Goal: Information Seeking & Learning: Find specific fact

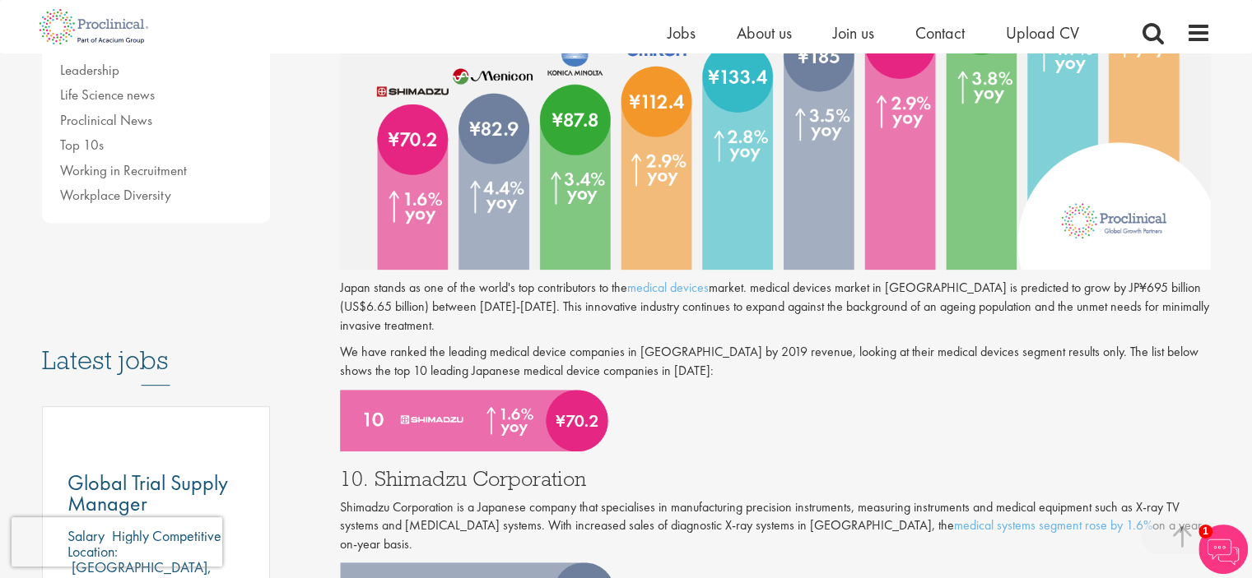
scroll to position [718, 0]
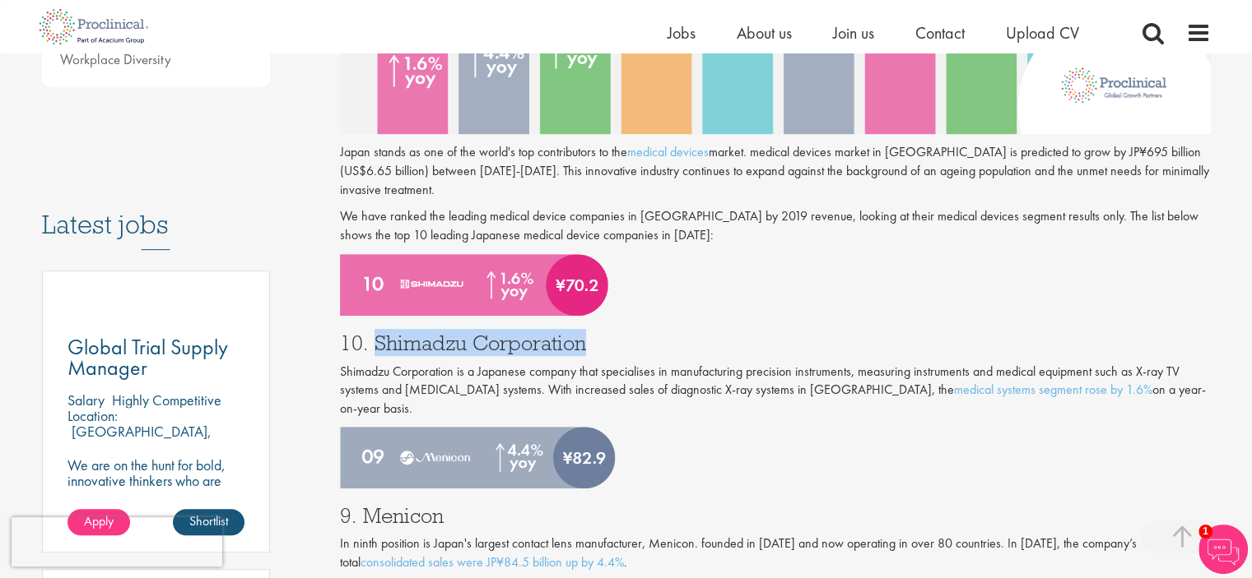
drag, startPoint x: 373, startPoint y: 342, endPoint x: 580, endPoint y: 339, distance: 207.4
click at [580, 339] on h3 "10. Shimadzu Corporation" at bounding box center [775, 342] width 871 height 21
copy h3 "Shimadzu Corporation"
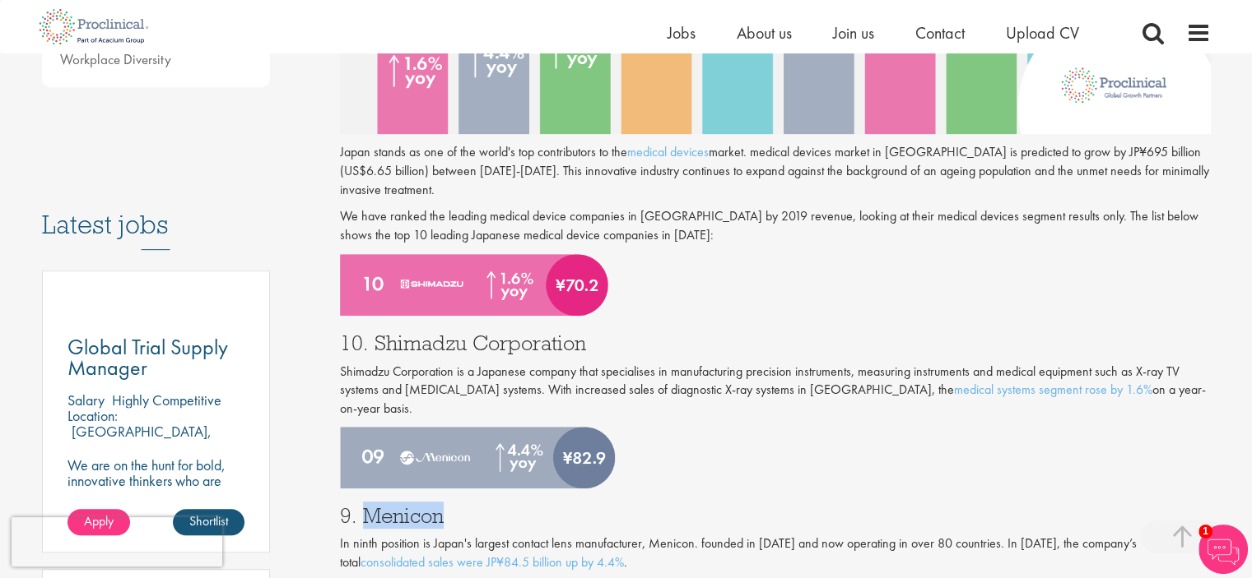
drag, startPoint x: 359, startPoint y: 497, endPoint x: 447, endPoint y: 500, distance: 88.1
click at [447, 505] on h3 "9. Menicon" at bounding box center [775, 515] width 871 height 21
copy h3 "Menicon"
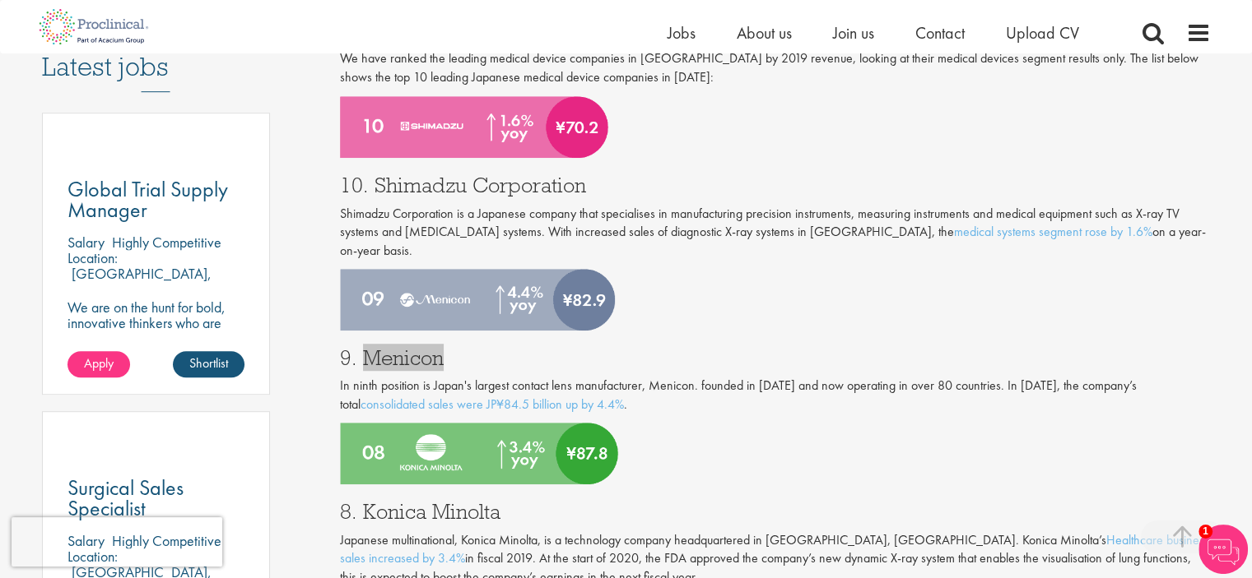
scroll to position [965, 0]
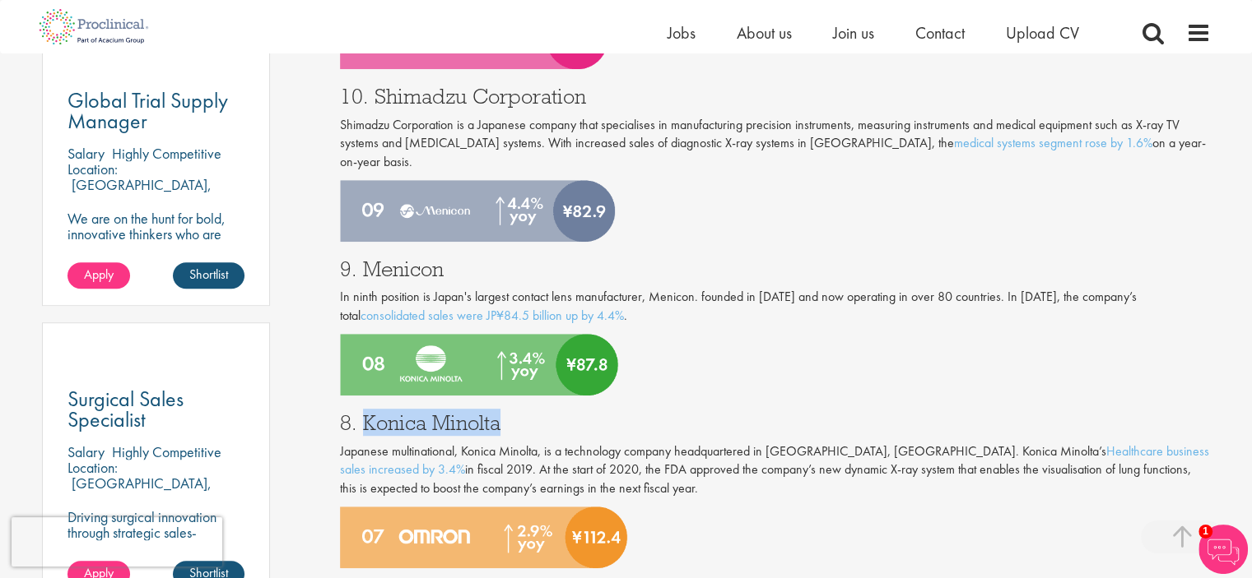
drag, startPoint x: 365, startPoint y: 408, endPoint x: 498, endPoint y: 409, distance: 132.5
click at [498, 412] on h3 "8. Konica Minolta" at bounding box center [775, 422] width 871 height 21
copy h3 "Konica Minolta"
click at [586, 396] on div "8. Konica Minolta Japanese multinational, Konica Minolta, is a technology compa…" at bounding box center [774, 451] width 895 height 111
drag, startPoint x: 537, startPoint y: 395, endPoint x: 361, endPoint y: 401, distance: 175.4
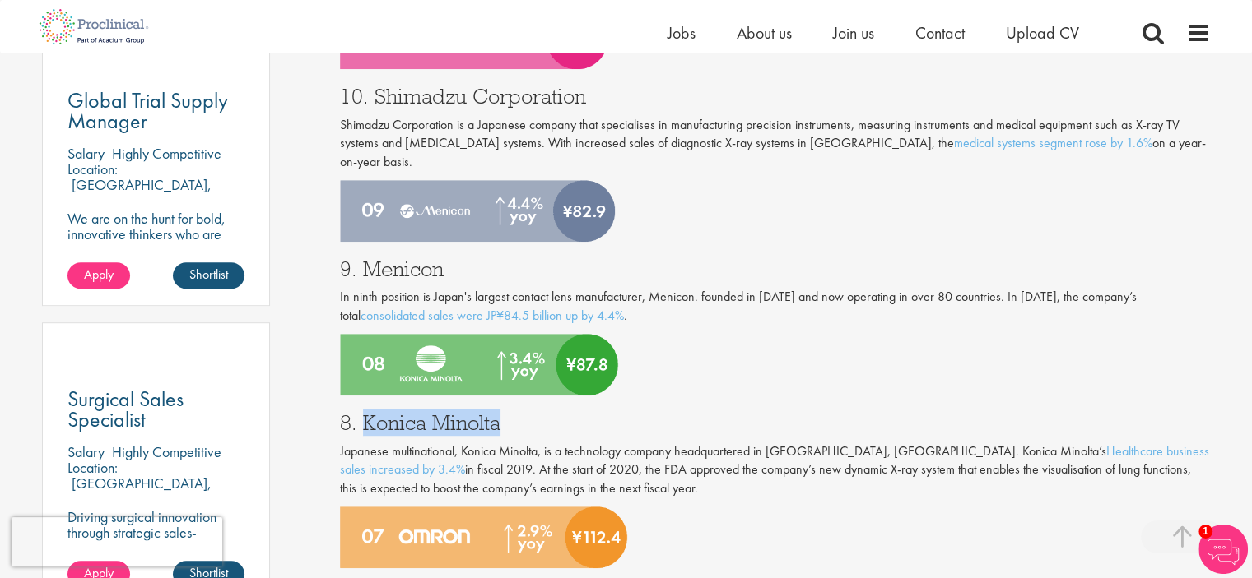
click at [361, 412] on h3 "8. Konica Minolta" at bounding box center [775, 422] width 871 height 21
copy h3 "Konica Minolta"
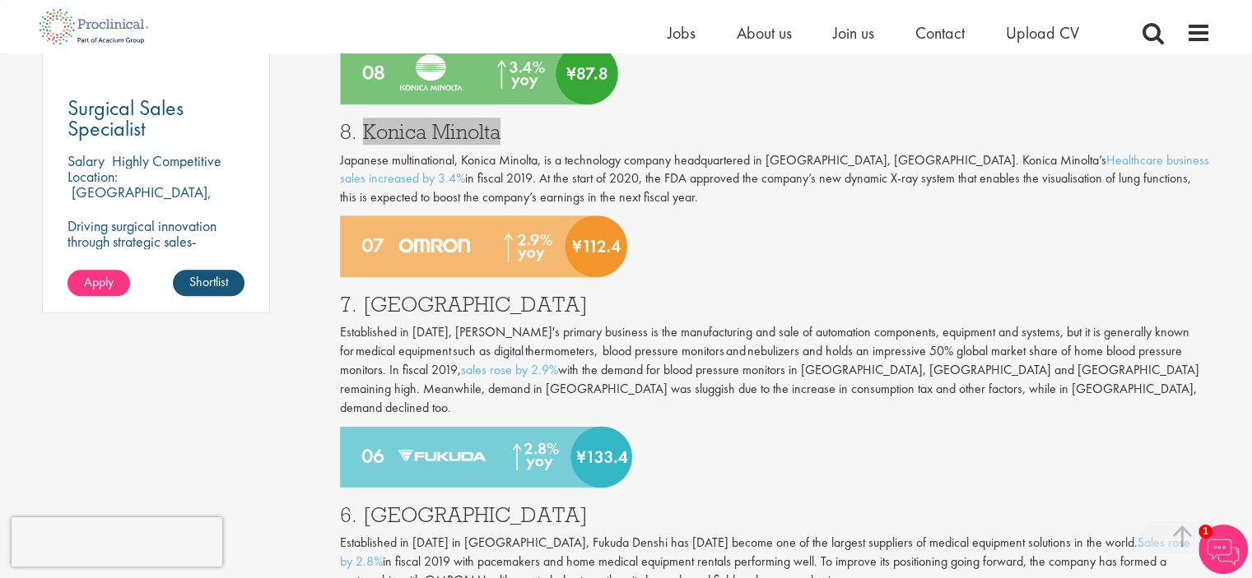
scroll to position [1294, 0]
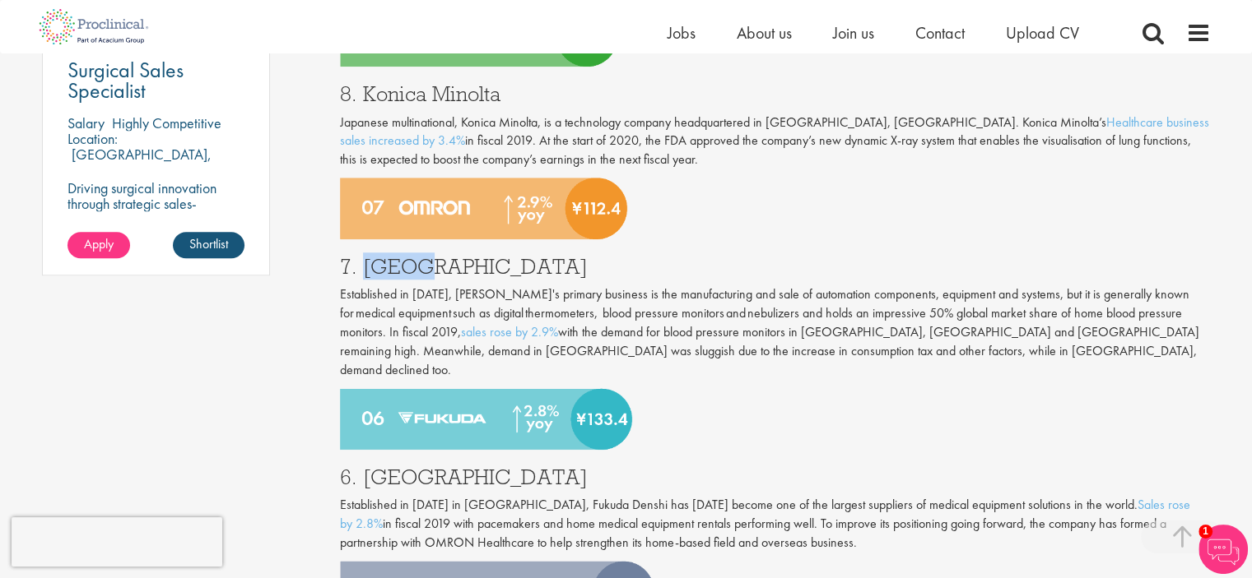
drag, startPoint x: 362, startPoint y: 247, endPoint x: 431, endPoint y: 249, distance: 69.1
click at [431, 256] on h3 "7. [GEOGRAPHIC_DATA]" at bounding box center [775, 266] width 871 height 21
copy h3 "Omron"
drag, startPoint x: 459, startPoint y: 437, endPoint x: 360, endPoint y: 441, distance: 99.7
click at [360, 467] on h3 "6. [GEOGRAPHIC_DATA]" at bounding box center [775, 477] width 871 height 21
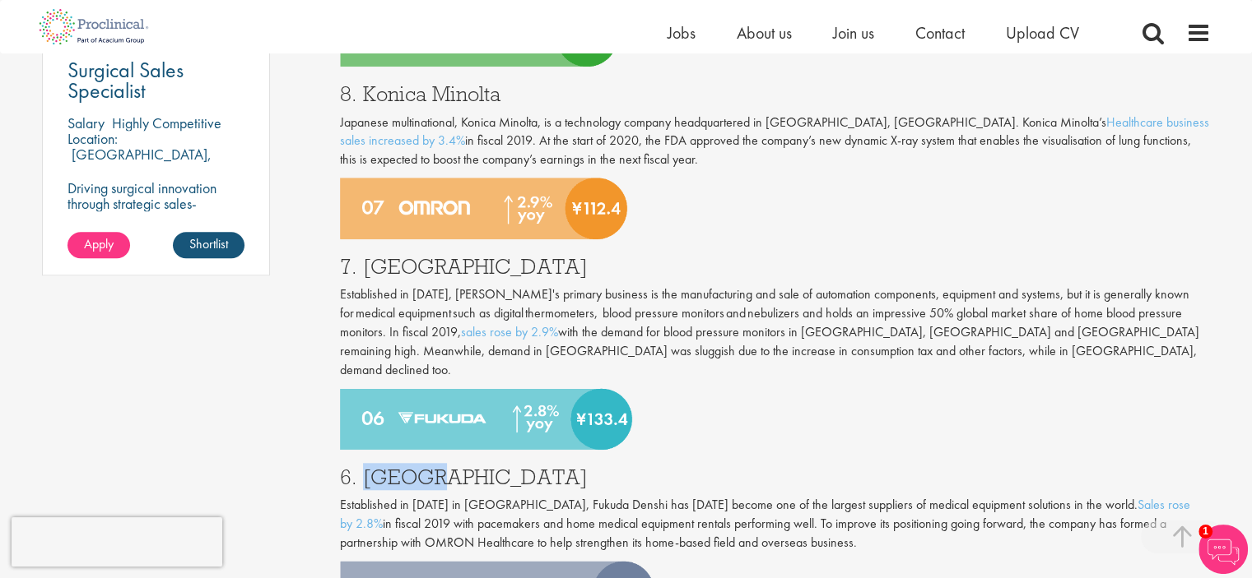
copy h3 "Fukuda"
click at [355, 467] on h3 "6. [GEOGRAPHIC_DATA]" at bounding box center [775, 477] width 871 height 21
click at [394, 467] on h3 "6. [GEOGRAPHIC_DATA]" at bounding box center [775, 477] width 871 height 21
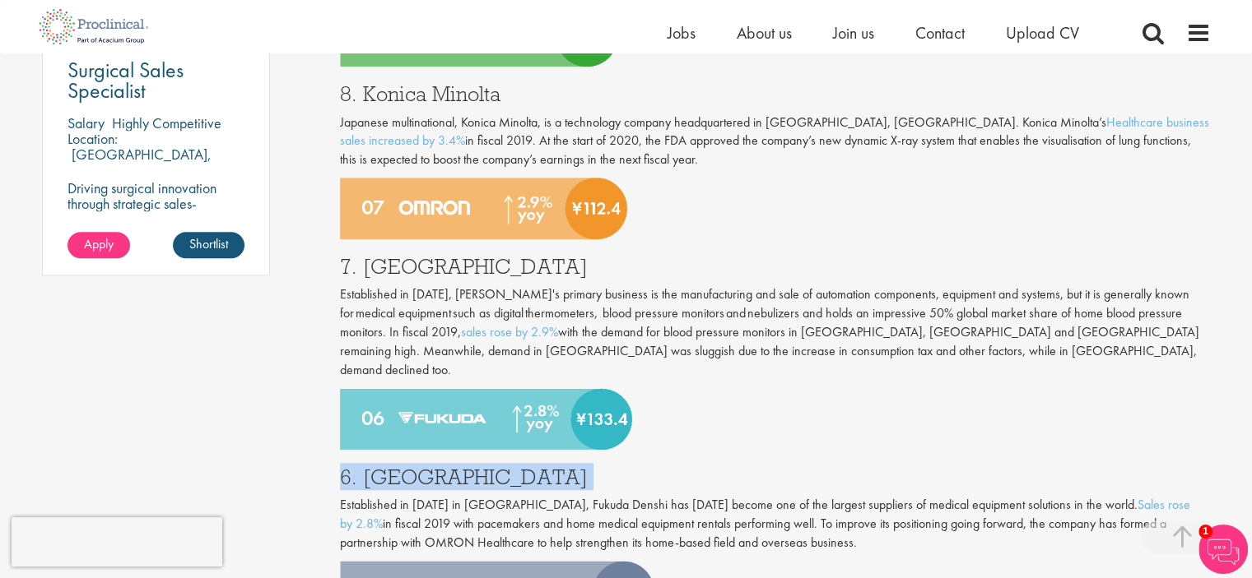
click at [394, 467] on h3 "6. [GEOGRAPHIC_DATA]" at bounding box center [775, 477] width 871 height 21
click at [408, 467] on h3 "6. [GEOGRAPHIC_DATA]" at bounding box center [775, 477] width 871 height 21
drag, startPoint x: 452, startPoint y: 444, endPoint x: 362, endPoint y: 447, distance: 89.7
click at [362, 467] on h3 "6. [GEOGRAPHIC_DATA]" at bounding box center [775, 477] width 871 height 21
copy h3 "Fukuda"
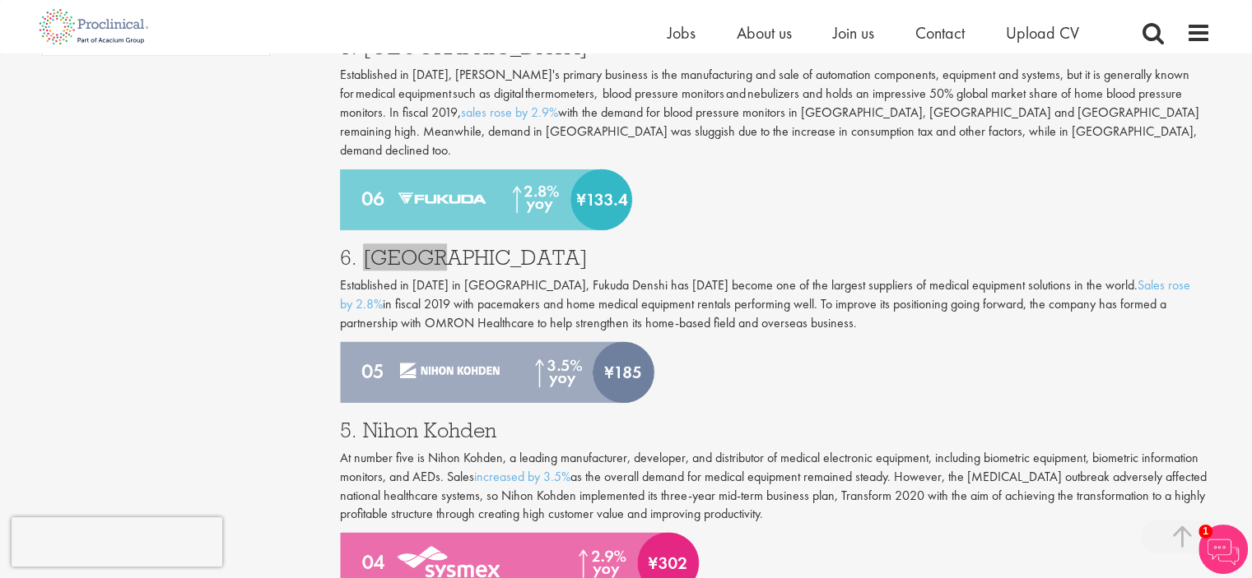
scroll to position [1623, 0]
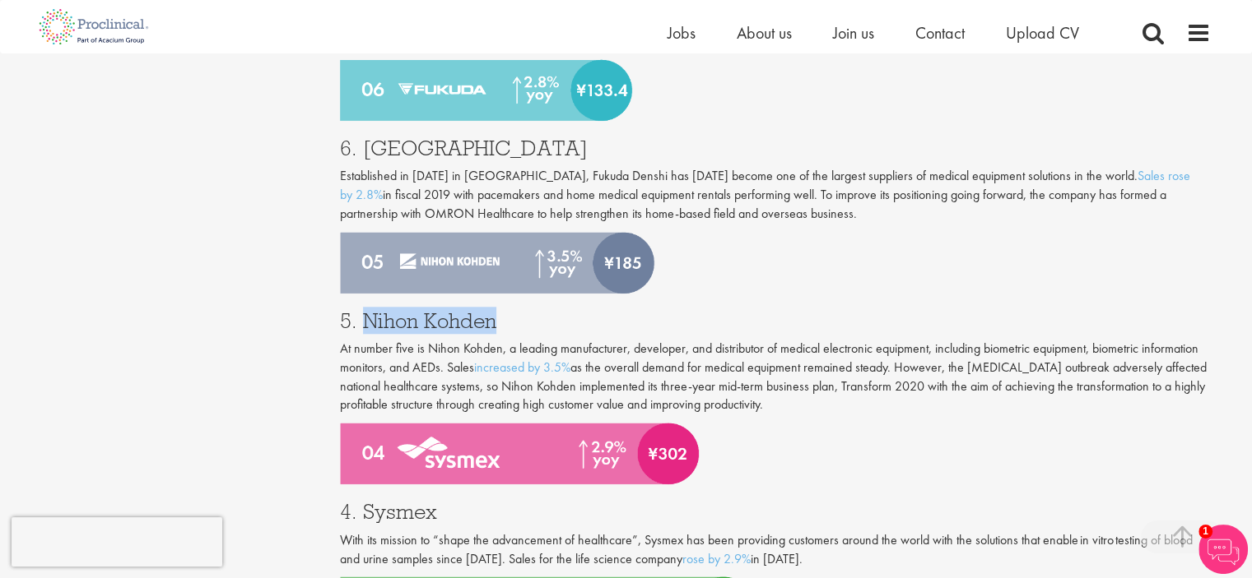
drag, startPoint x: 362, startPoint y: 284, endPoint x: 491, endPoint y: 290, distance: 129.4
click at [491, 310] on h3 "5. Nihon Kohden" at bounding box center [775, 320] width 871 height 21
copy h3 "Nihon Kohden"
drag, startPoint x: 467, startPoint y: 464, endPoint x: 365, endPoint y: 470, distance: 102.2
click at [365, 501] on h3 "4. Sysmex" at bounding box center [775, 511] width 871 height 21
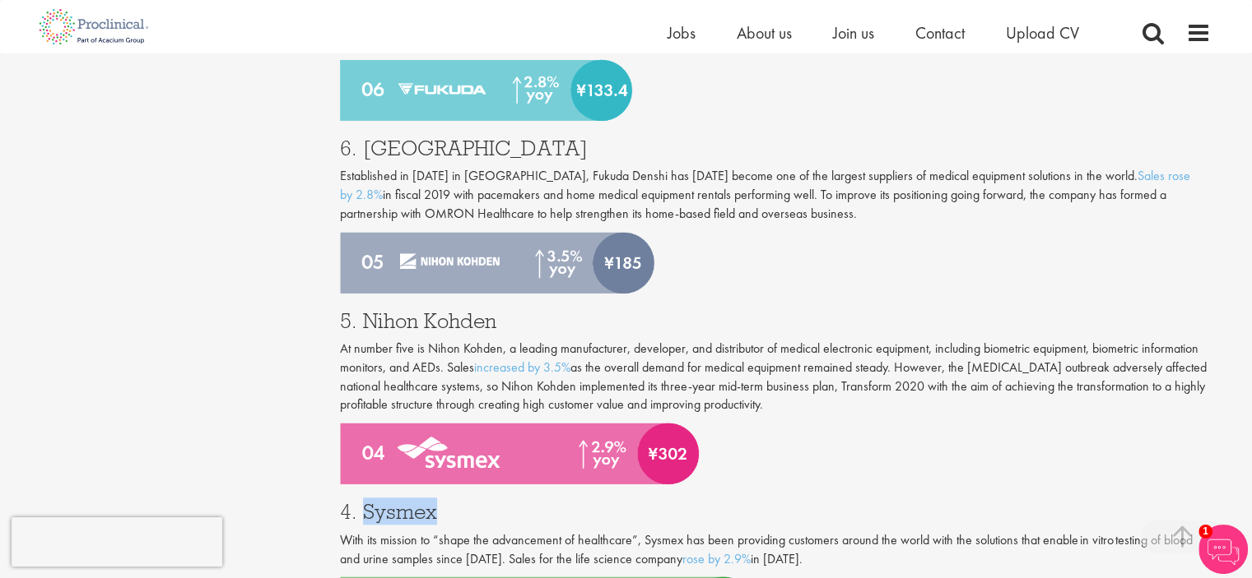
copy h3 "Sysmex"
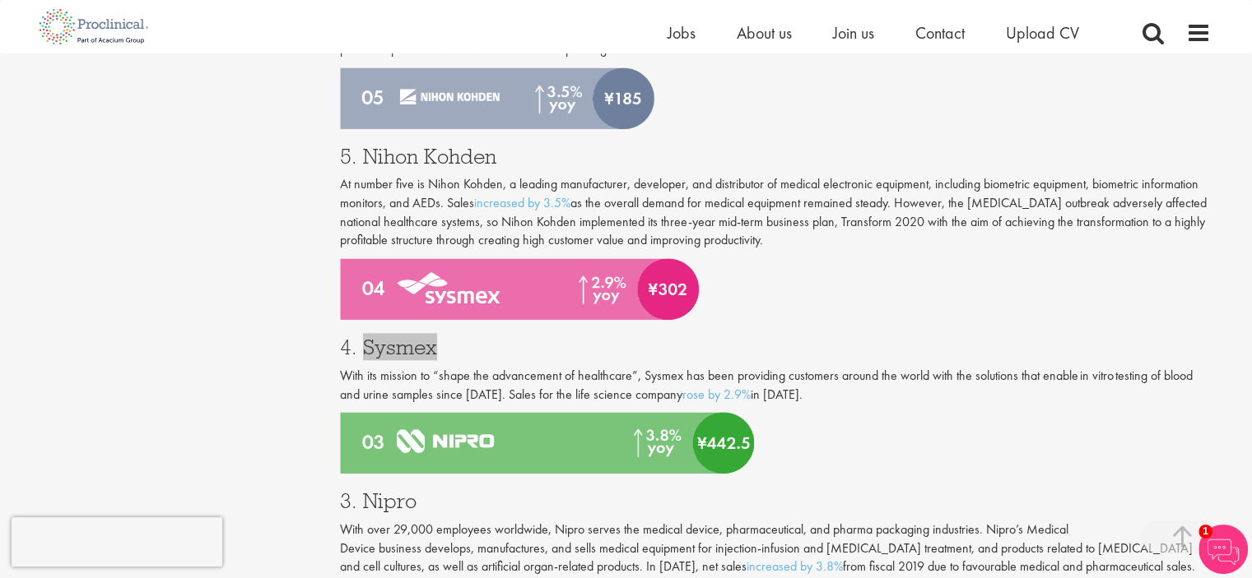
scroll to position [2035, 0]
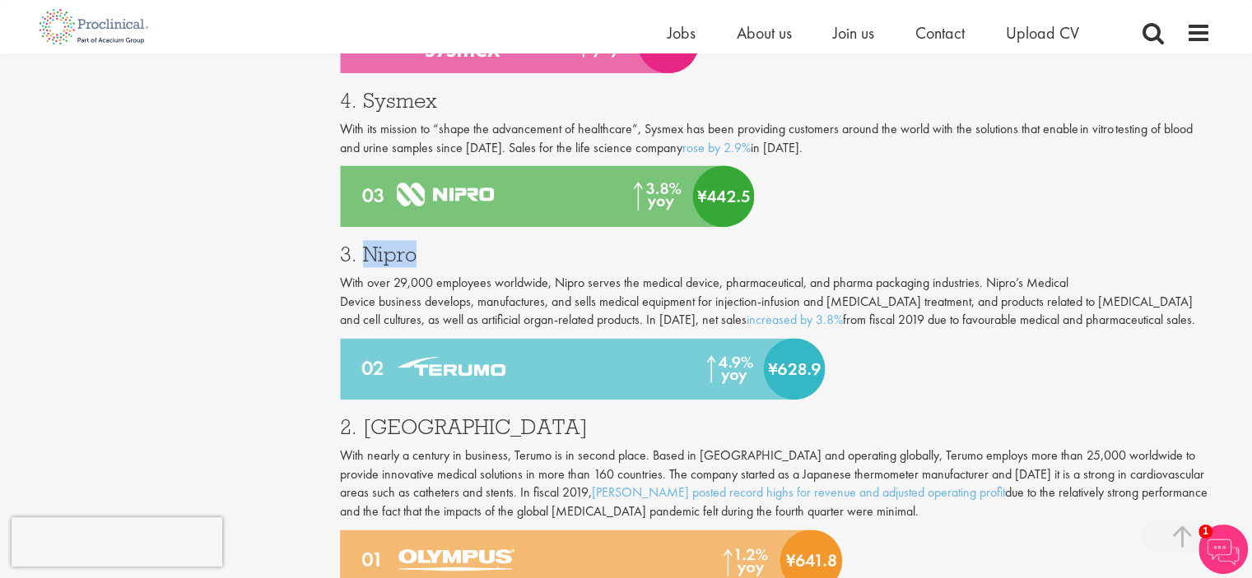
drag, startPoint x: 362, startPoint y: 216, endPoint x: 416, endPoint y: 217, distance: 54.3
click at [416, 244] on h3 "3. Nipro" at bounding box center [775, 254] width 871 height 21
copy h3 "Nipro"
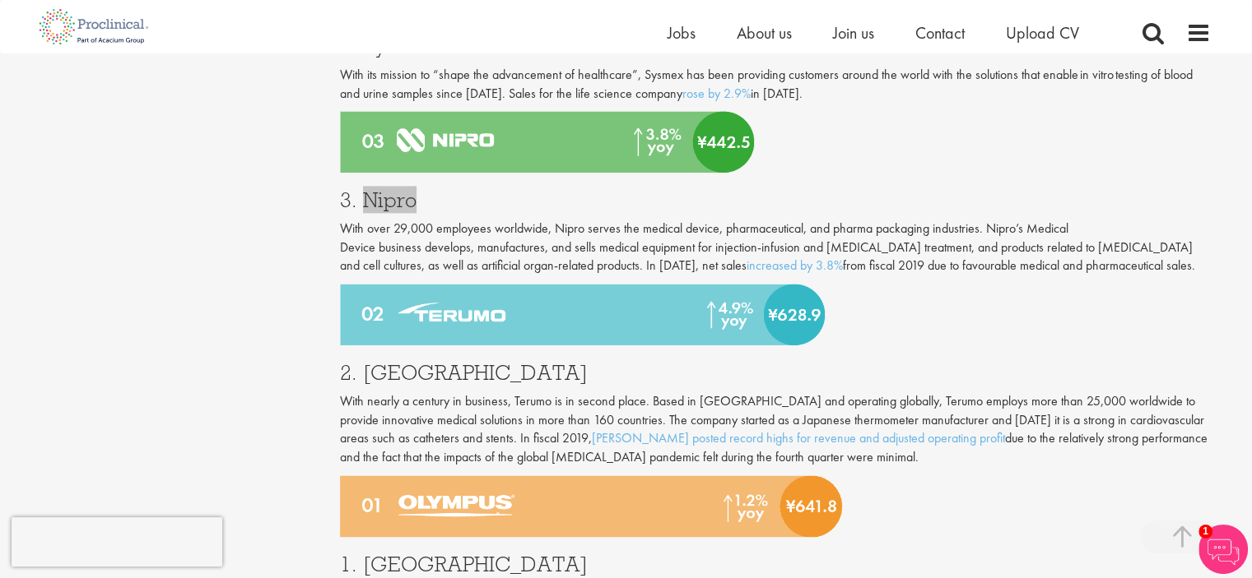
scroll to position [2117, 0]
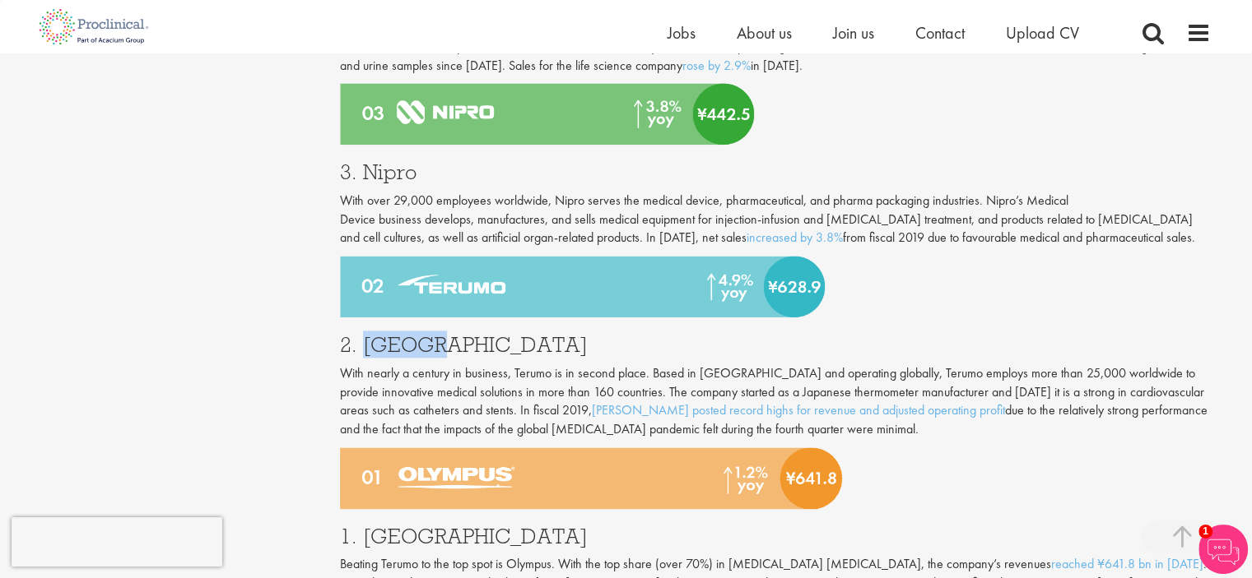
drag, startPoint x: 448, startPoint y: 303, endPoint x: 365, endPoint y: 307, distance: 82.4
click at [365, 334] on h3 "2. [GEOGRAPHIC_DATA]" at bounding box center [775, 344] width 871 height 21
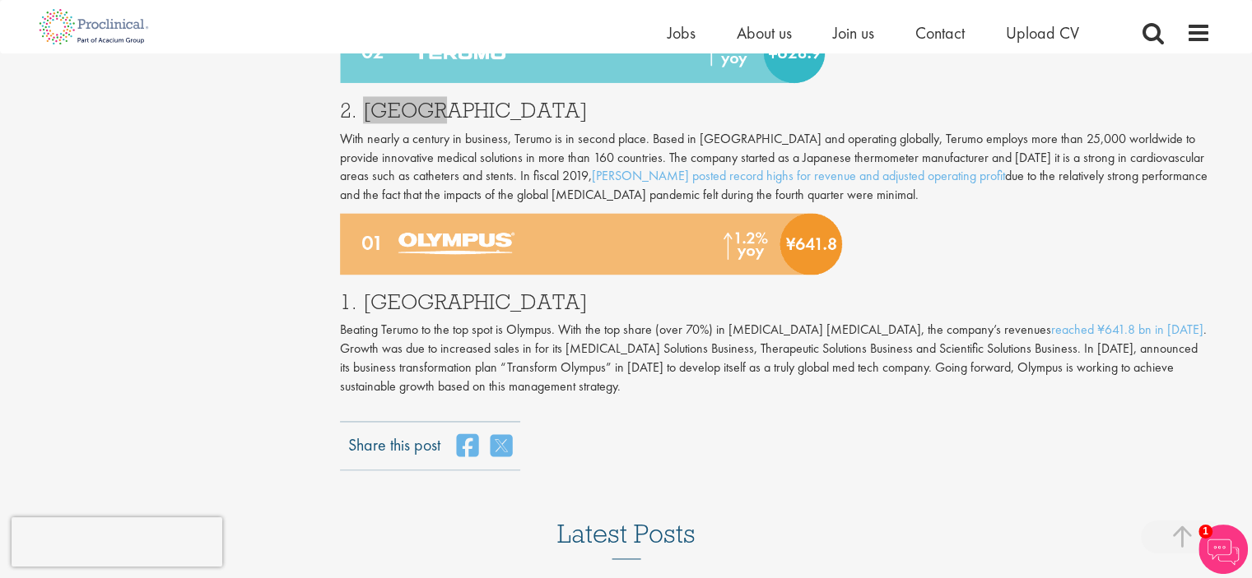
scroll to position [2364, 0]
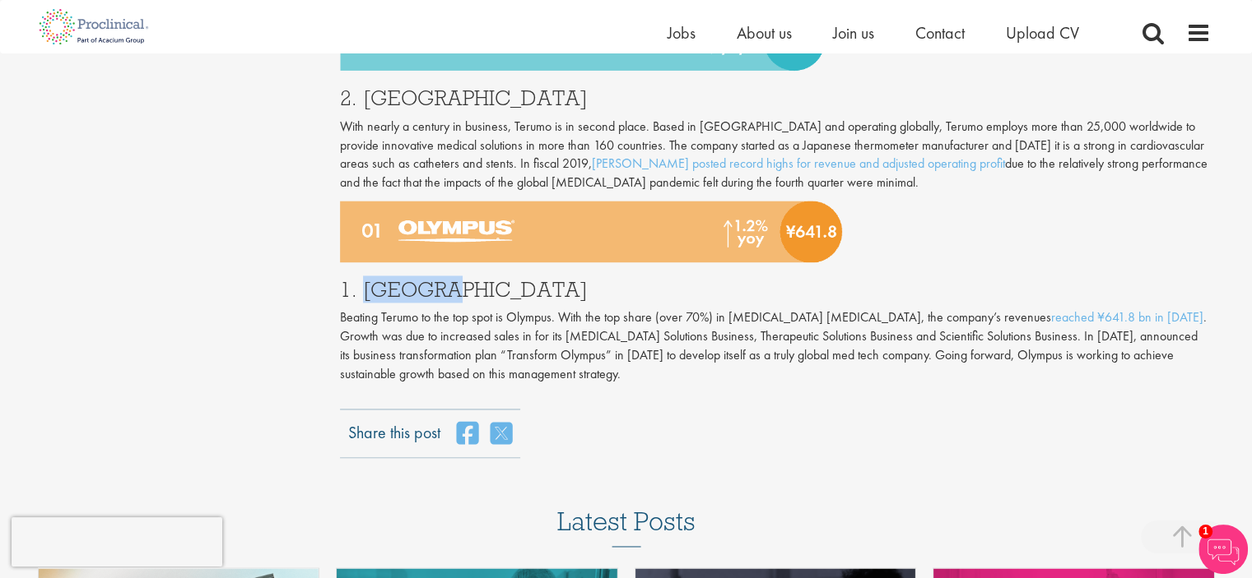
drag, startPoint x: 464, startPoint y: 248, endPoint x: 367, endPoint y: 253, distance: 97.2
click at [367, 279] on h3 "1. [GEOGRAPHIC_DATA]" at bounding box center [775, 289] width 871 height 21
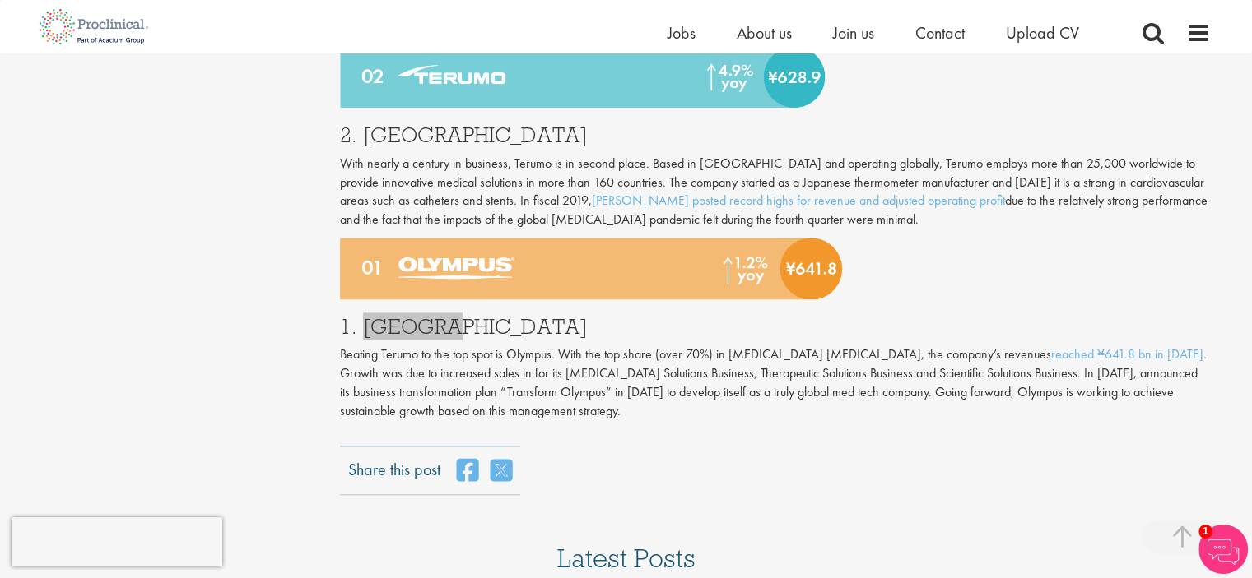
scroll to position [2117, 0]
